Goal: Task Accomplishment & Management: Manage account settings

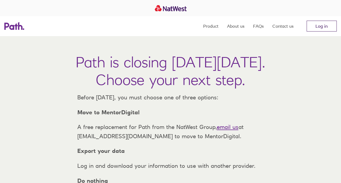
click at [325, 26] on link "Log in" at bounding box center [321, 26] width 30 height 11
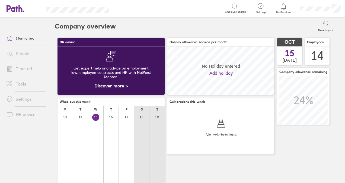
scroll to position [48, 107]
click at [32, 68] on link "Time off" at bounding box center [24, 68] width 44 height 11
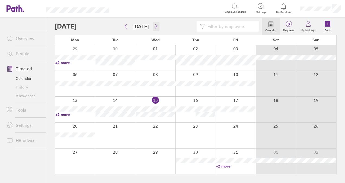
click at [154, 25] on icon "button" at bounding box center [156, 26] width 4 height 4
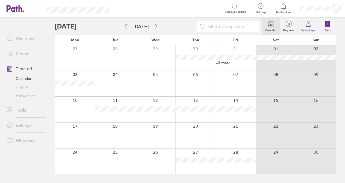
click at [215, 62] on div at bounding box center [195, 57] width 40 height 25
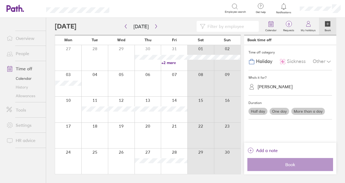
click at [167, 62] on link "+2 more" at bounding box center [174, 62] width 26 height 5
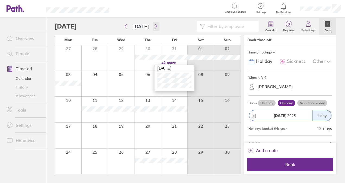
click at [155, 25] on icon "button" at bounding box center [156, 26] width 2 height 4
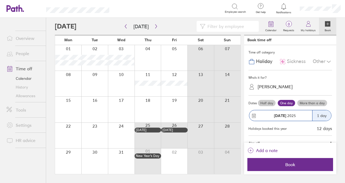
click at [25, 95] on link "Allowances" at bounding box center [24, 95] width 44 height 9
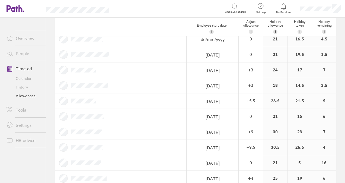
scroll to position [106, 0]
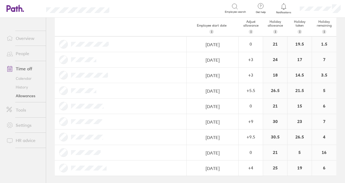
drag, startPoint x: 327, startPoint y: 138, endPoint x: 317, endPoint y: 147, distance: 13.1
click at [317, 147] on div "16" at bounding box center [324, 152] width 24 height 15
click at [27, 96] on link "Allowances" at bounding box center [24, 95] width 44 height 9
click at [22, 87] on link "History" at bounding box center [24, 87] width 44 height 9
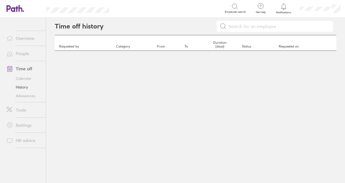
click at [29, 79] on link "Calendar" at bounding box center [24, 78] width 44 height 9
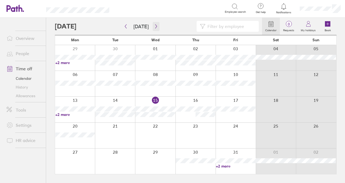
click at [154, 27] on icon "button" at bounding box center [156, 26] width 4 height 4
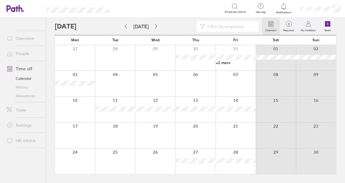
click at [33, 96] on link "Allowances" at bounding box center [24, 95] width 44 height 9
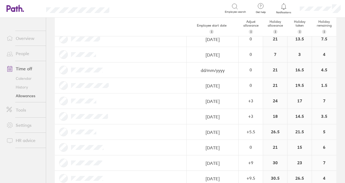
scroll to position [81, 0]
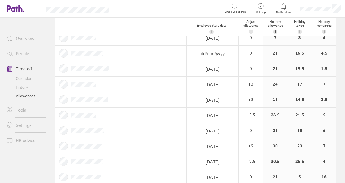
click at [26, 80] on link "Calendar" at bounding box center [24, 78] width 44 height 9
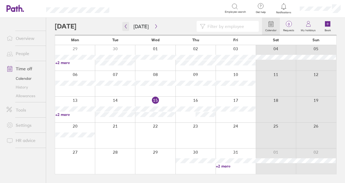
click at [128, 27] on button "button" at bounding box center [125, 26] width 7 height 9
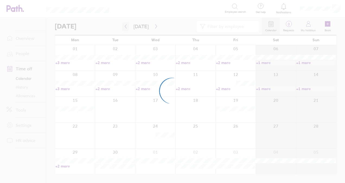
click at [128, 27] on div at bounding box center [172, 91] width 345 height 183
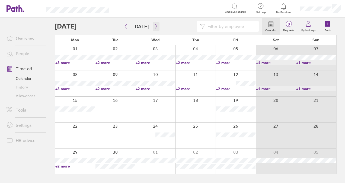
click at [155, 27] on icon "button" at bounding box center [156, 26] width 4 height 4
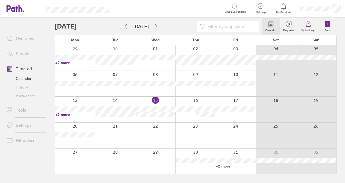
click at [241, 27] on input at bounding box center [230, 26] width 50 height 10
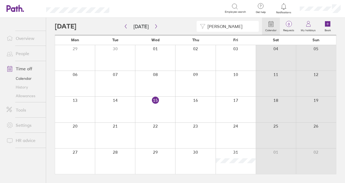
type input "[PERSON_NAME]"
click at [225, 26] on input "[PERSON_NAME]" at bounding box center [230, 26] width 50 height 10
click at [154, 27] on icon "button" at bounding box center [156, 26] width 4 height 4
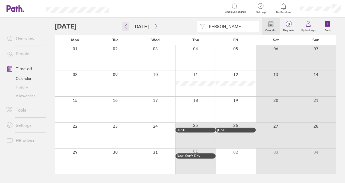
click at [127, 27] on icon "button" at bounding box center [126, 26] width 4 height 4
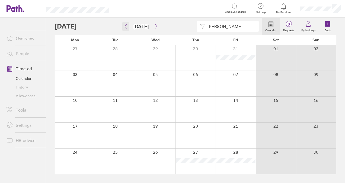
click at [126, 27] on icon "button" at bounding box center [126, 26] width 4 height 4
drag, startPoint x: 231, startPoint y: 28, endPoint x: 211, endPoint y: 25, distance: 20.2
click at [207, 28] on input "[PERSON_NAME]" at bounding box center [230, 26] width 50 height 10
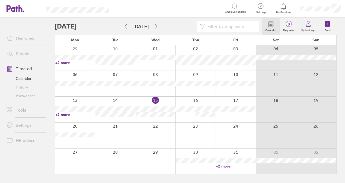
click at [33, 95] on link "Allowances" at bounding box center [24, 95] width 44 height 9
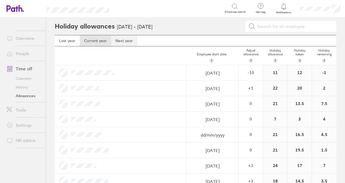
click at [122, 40] on link "Next year" at bounding box center [124, 40] width 26 height 11
click at [100, 43] on link "Current year" at bounding box center [95, 40] width 31 height 11
click at [291, 150] on div "19.5" at bounding box center [299, 149] width 24 height 15
click at [278, 28] on input at bounding box center [294, 26] width 78 height 10
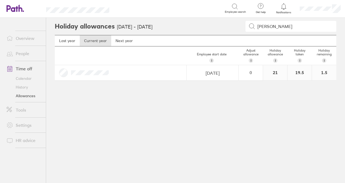
type input "[PERSON_NAME]"
click at [24, 87] on link "History" at bounding box center [24, 87] width 44 height 9
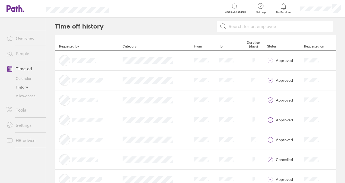
click at [244, 25] on input at bounding box center [277, 26] width 103 height 10
click at [273, 29] on input "[PERSON_NAME]" at bounding box center [277, 26] width 103 height 10
type input "[PERSON_NAME]"
click at [251, 27] on input "[PERSON_NAME]" at bounding box center [277, 26] width 103 height 10
click at [24, 80] on link "Calendar" at bounding box center [24, 78] width 44 height 9
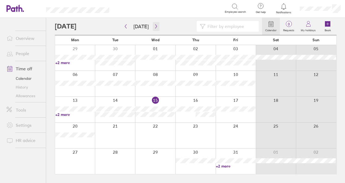
click at [154, 30] on button "button" at bounding box center [156, 26] width 7 height 9
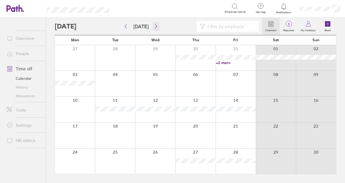
click at [155, 27] on icon "button" at bounding box center [156, 26] width 2 height 4
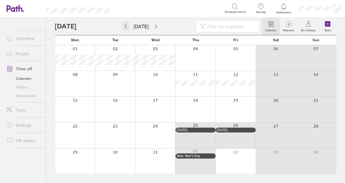
click at [124, 26] on icon "button" at bounding box center [126, 26] width 4 height 4
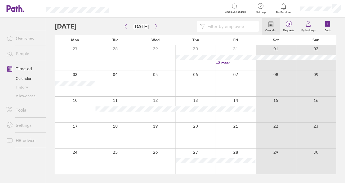
click at [26, 96] on link "Allowances" at bounding box center [24, 95] width 44 height 9
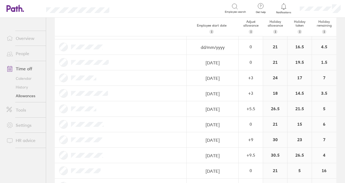
scroll to position [106, 0]
